Goal: Complete application form

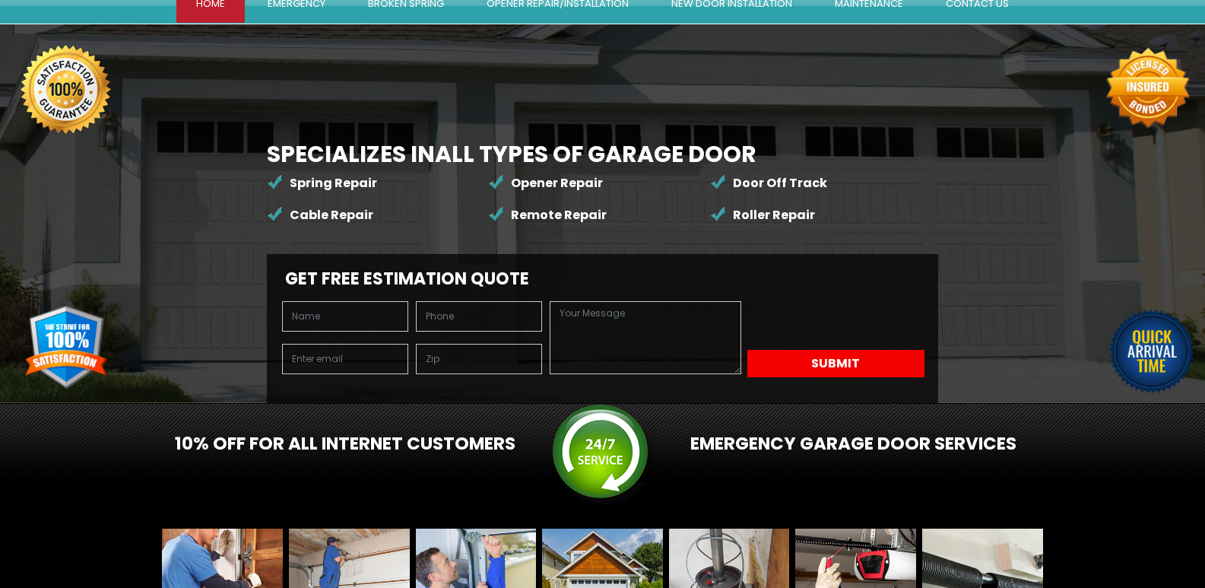
scroll to position [253, 0]
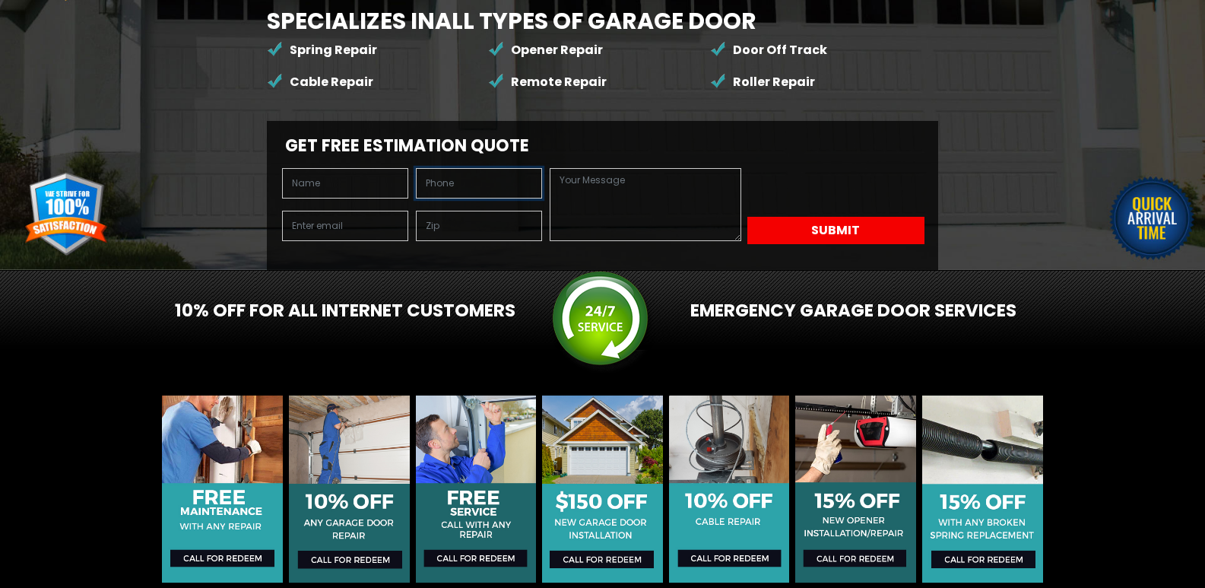
click at [416, 198] on input "text" at bounding box center [479, 183] width 126 height 30
click at [369, 198] on input "text" at bounding box center [345, 183] width 126 height 30
click at [363, 198] on input "text" at bounding box center [345, 183] width 126 height 30
type input "[PERSON_NAME]"
type input "7206084802"
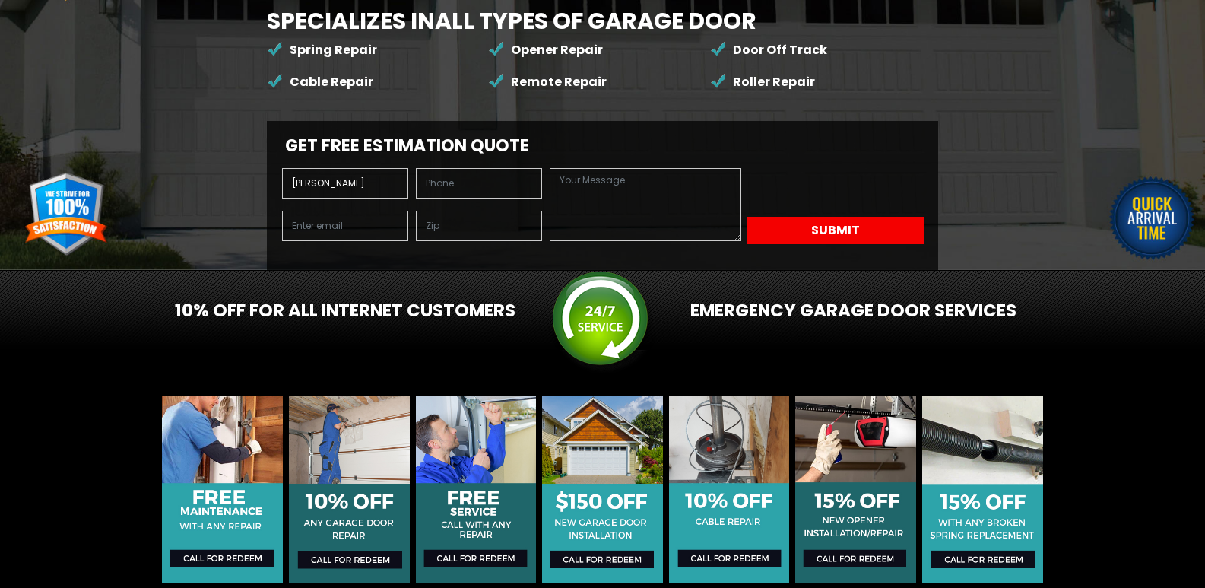
type input "[PERSON_NAME][EMAIL_ADDRESS][DOMAIN_NAME]"
type input "80211"
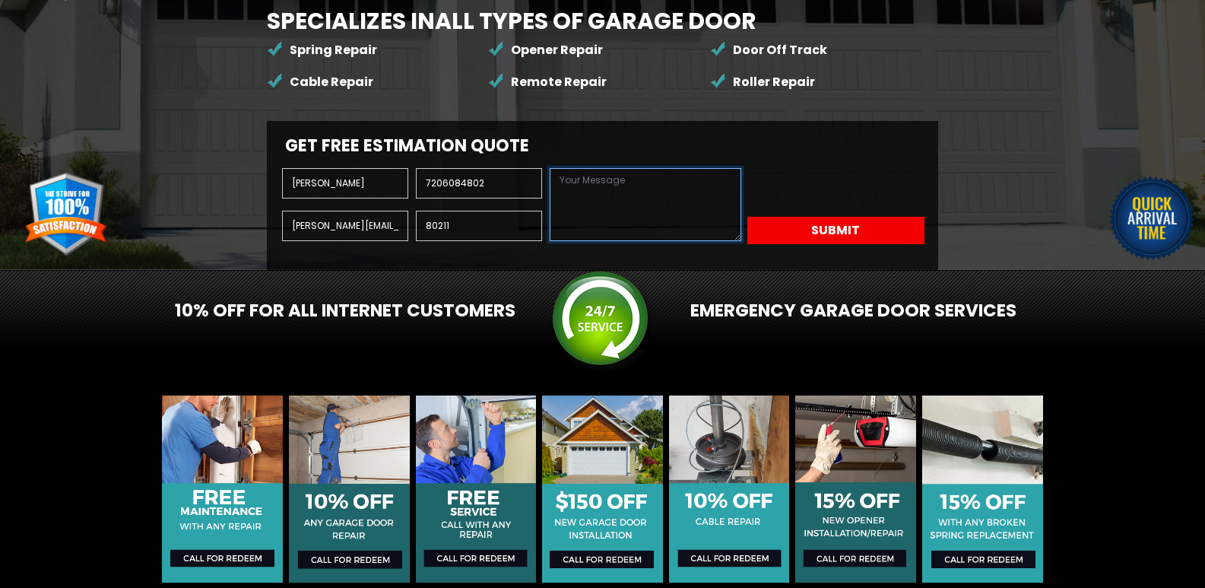
click at [679, 241] on textarea at bounding box center [645, 204] width 191 height 73
paste textarea "As a local company, 303 Companies has been serving since [DATE], offering a com…"
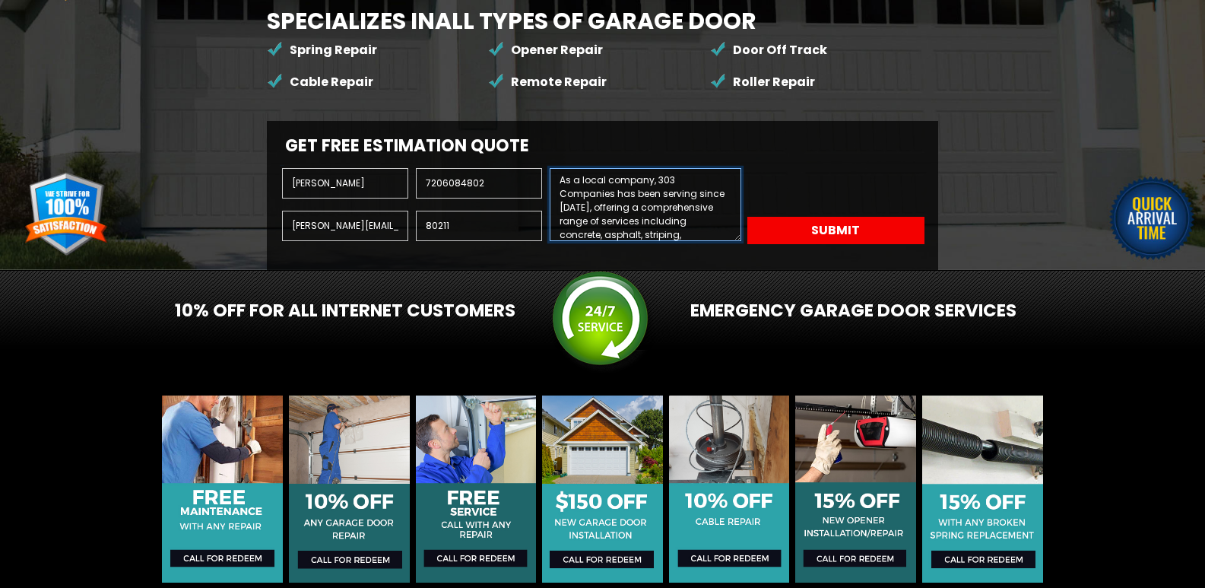
scroll to position [411, 0]
type textarea "As a local company, 303 Companies has been serving since [DATE], offering a com…"
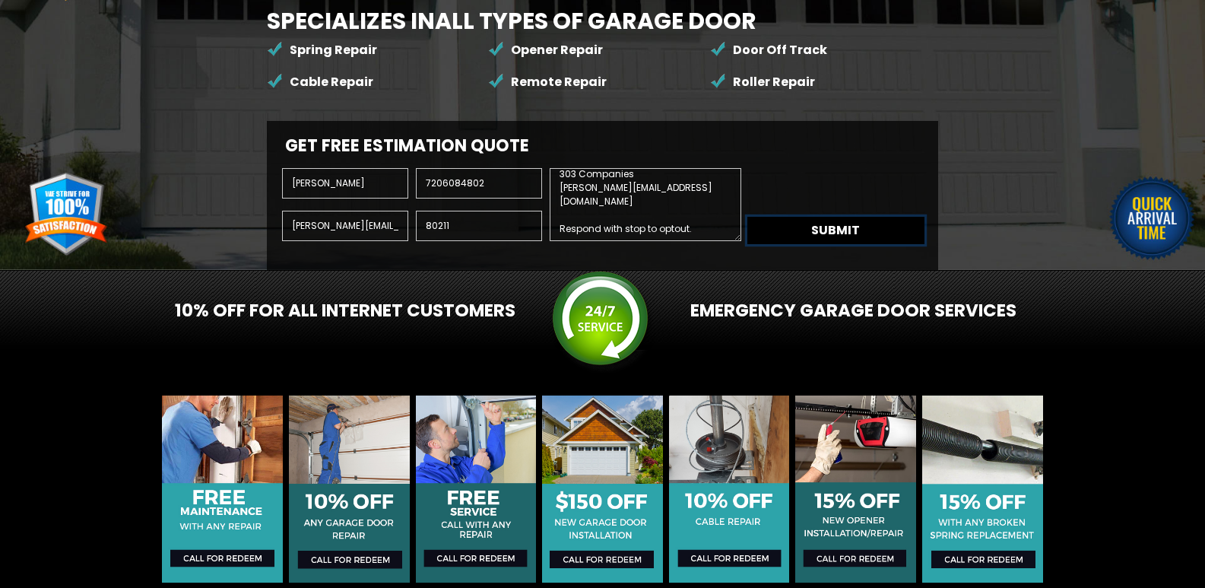
click at [867, 244] on button "Submit" at bounding box center [835, 230] width 177 height 27
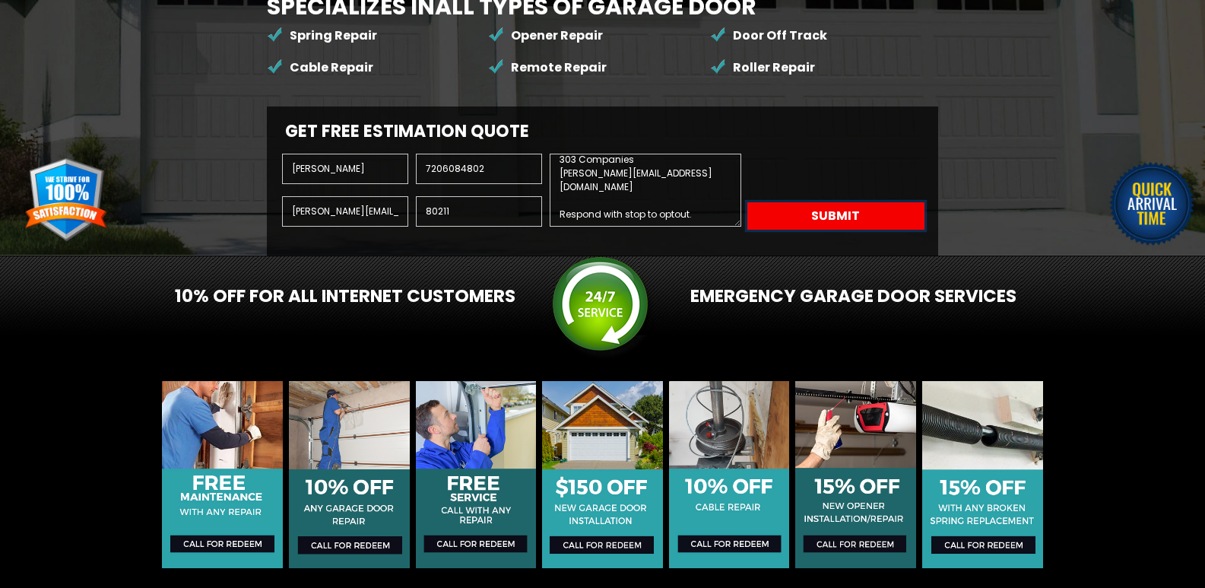
scroll to position [253, 0]
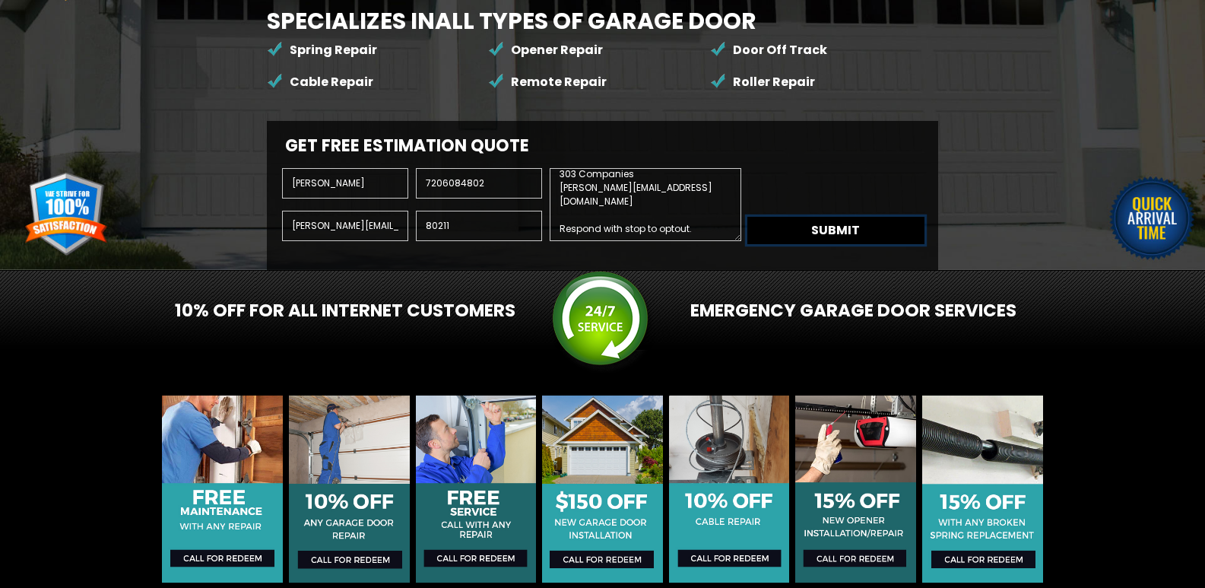
click at [867, 244] on button "Submit" at bounding box center [835, 230] width 177 height 27
